Goal: Task Accomplishment & Management: Manage account settings

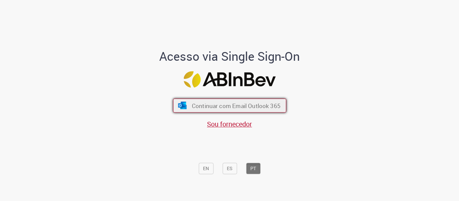
click at [247, 110] on button "Continuar com Email Outlook 365" at bounding box center [229, 106] width 113 height 14
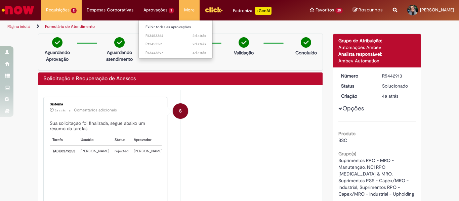
click at [82, 12] on li "Aprovações 3 Exibir todas as aprovações 2d atrás 2 dias atrás R13453364 2d atrá…" at bounding box center [61, 10] width 41 height 20
click at [163, 24] on link "Exibir todas as aprovações" at bounding box center [176, 27] width 74 height 7
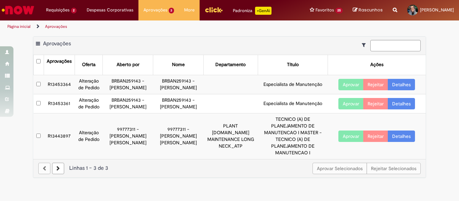
drag, startPoint x: 446, startPoint y: 0, endPoint x: 291, endPoint y: 37, distance: 159.6
click at [291, 37] on div "Exportar como PDF Exportar como Excel Exportar como CSV Aprovações" at bounding box center [229, 46] width 392 height 18
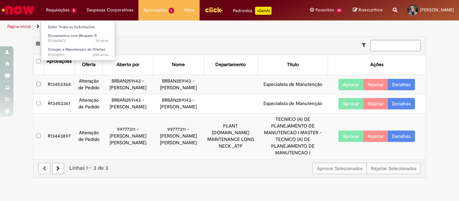
click at [62, 9] on li "Requisições 2 Exibir Todas as Solicitações Documentos com Bloqueio R 7d atrás 7…" at bounding box center [61, 10] width 41 height 20
